Goal: Browse casually: Explore the website without a specific task or goal

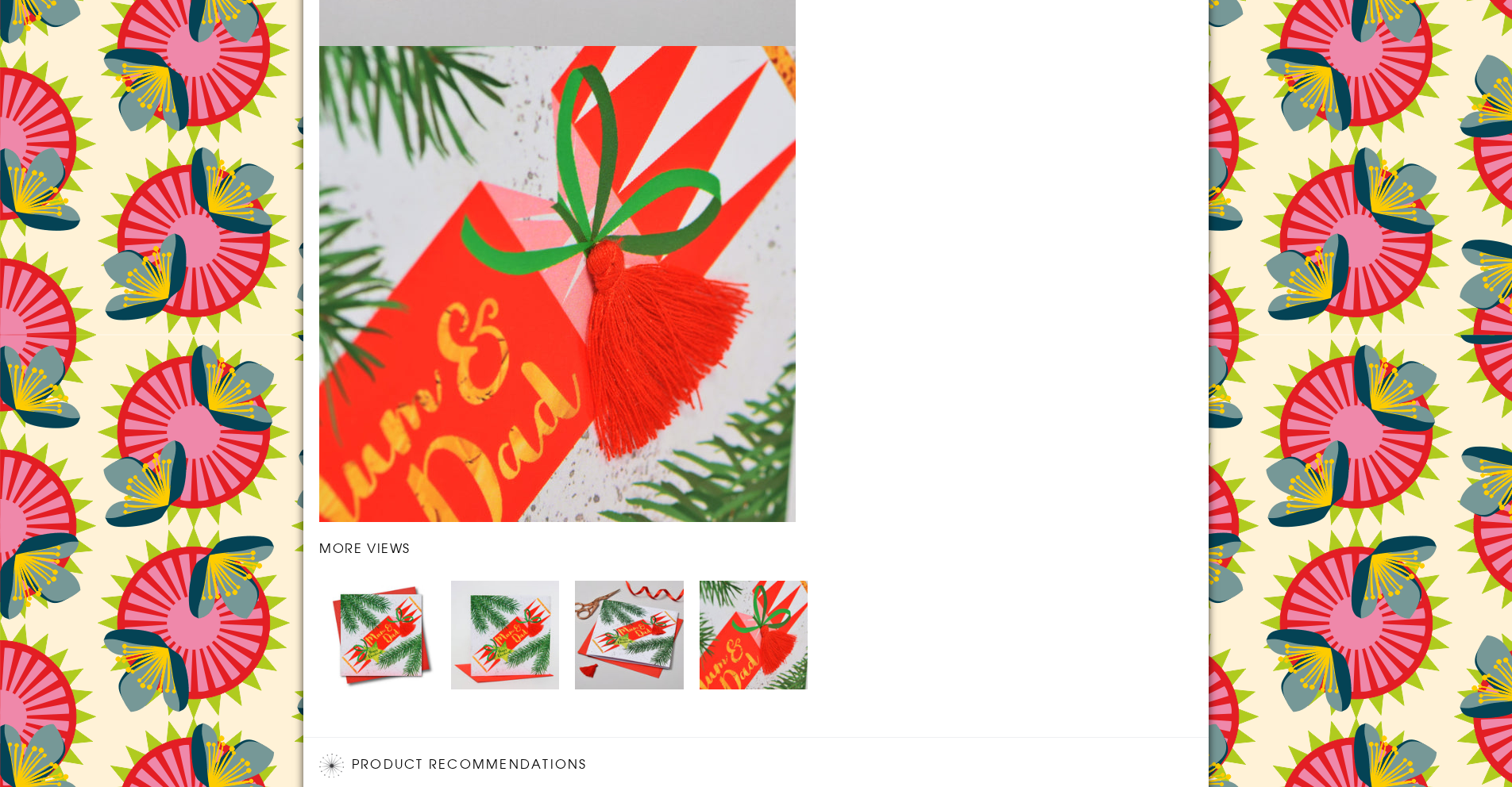
scroll to position [2277, 0]
